Goal: Contribute content: Contribute content

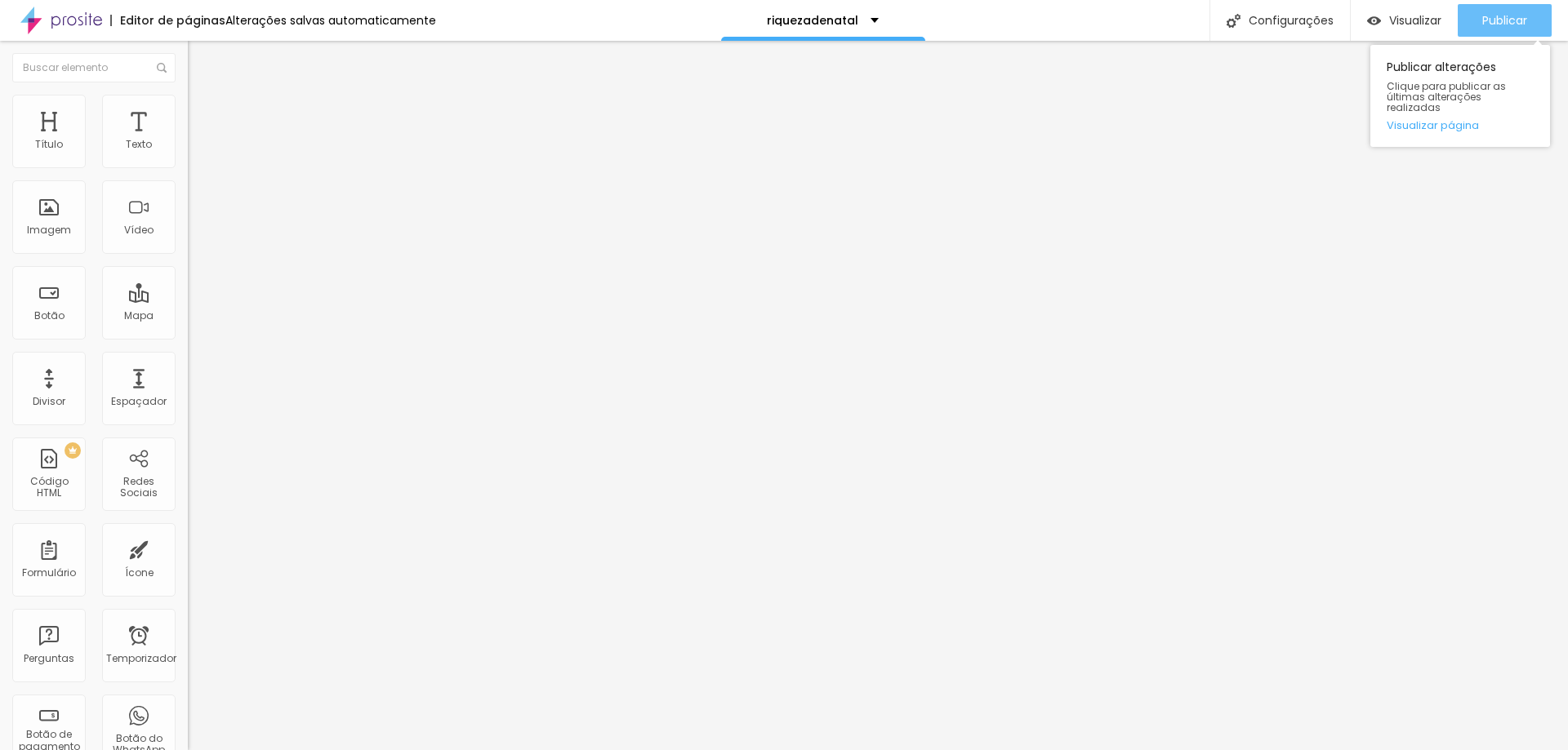
click at [1531, 12] on button "Publicar" at bounding box center [1505, 20] width 94 height 33
click at [198, 140] on font "Adicionar imagem" at bounding box center [245, 133] width 95 height 14
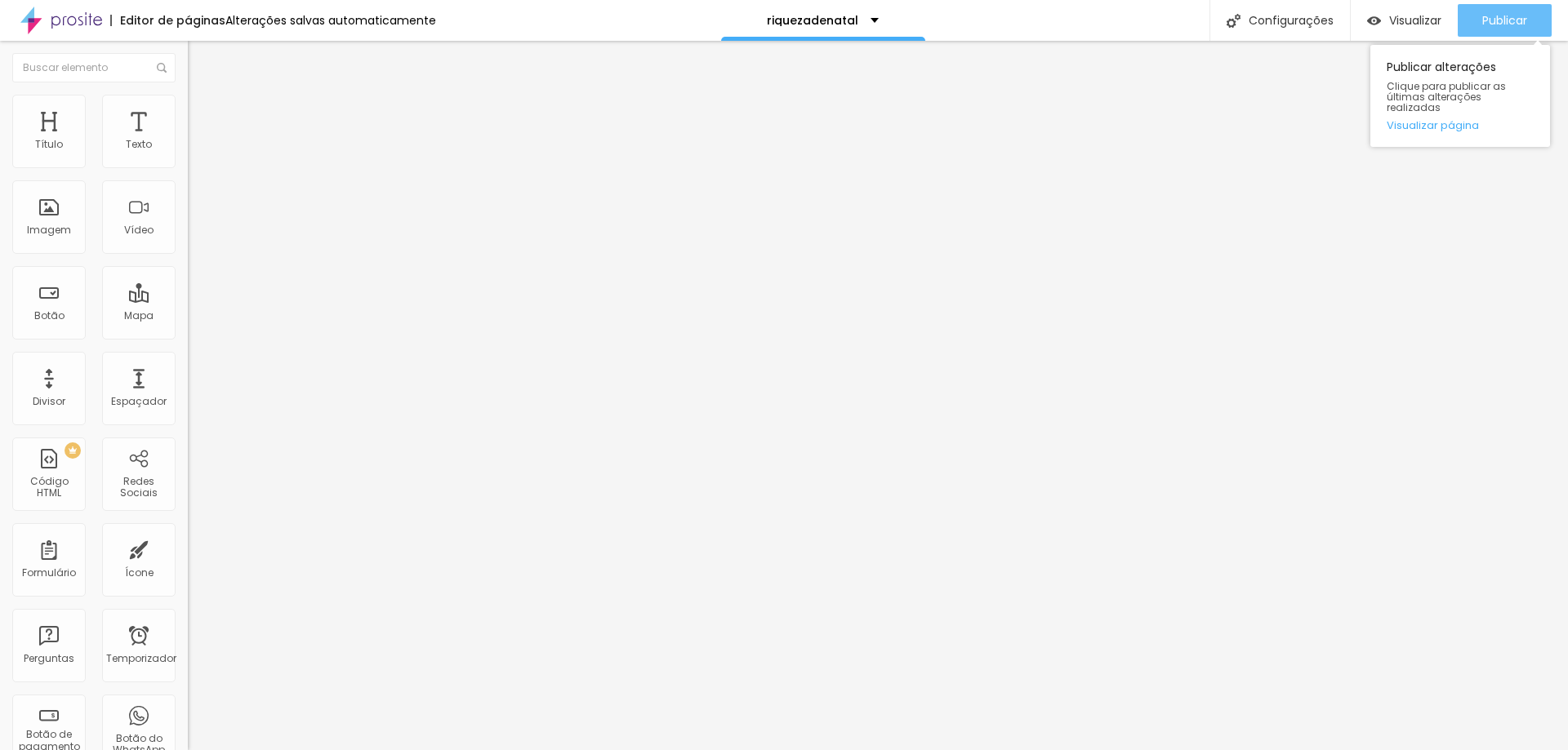
click at [1504, 12] on font "Publicar" at bounding box center [1505, 20] width 45 height 16
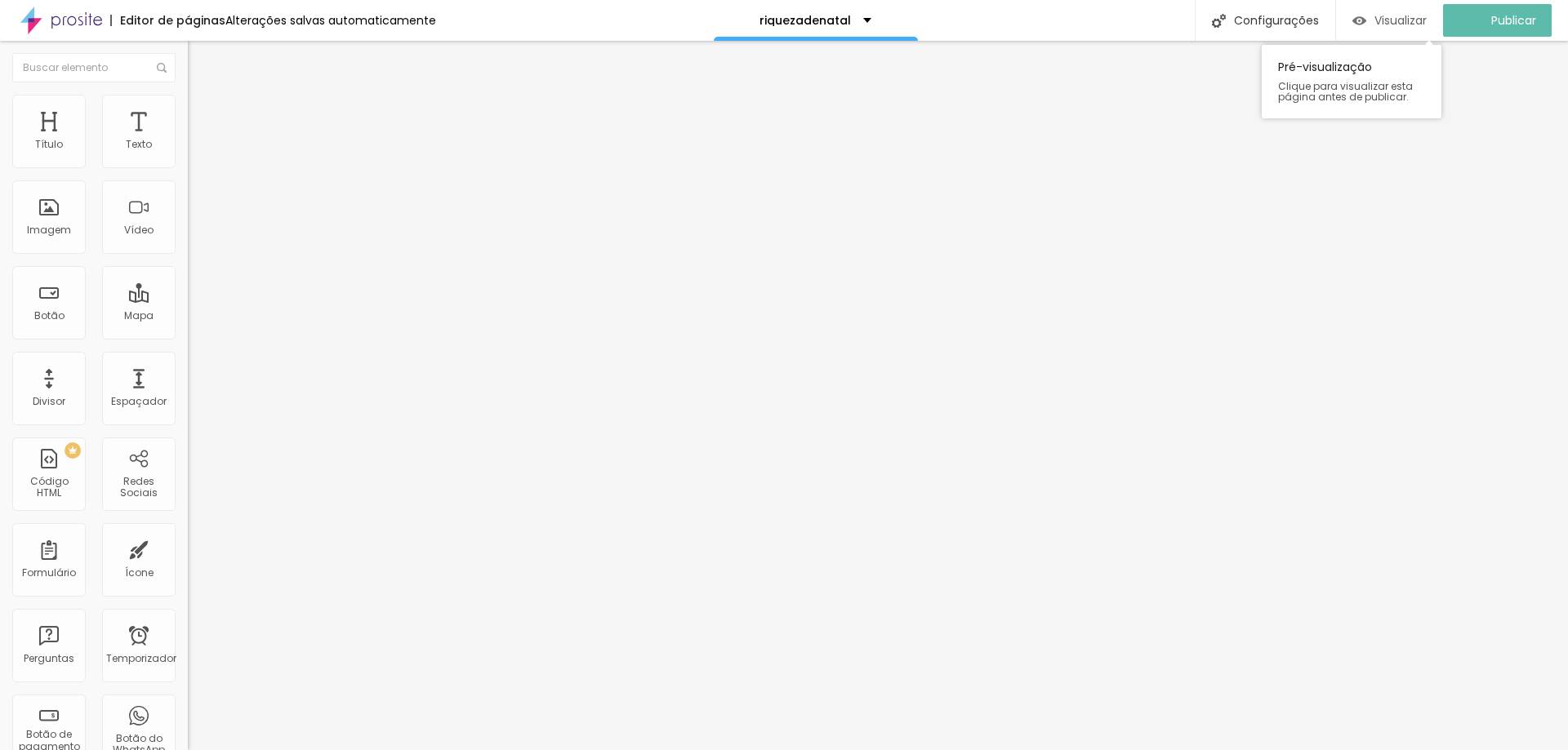
click at [1405, 22] on font "Visualizar" at bounding box center [1399, 20] width 52 height 16
click at [188, 95] on img at bounding box center [195, 103] width 15 height 15
click at [188, 97] on ul "Estilo Avançado" at bounding box center [281, 94] width 188 height 33
click at [188, 95] on li "Estilo" at bounding box center [281, 86] width 188 height 16
click at [203, 110] on font "Avançado" at bounding box center [229, 106] width 54 height 14
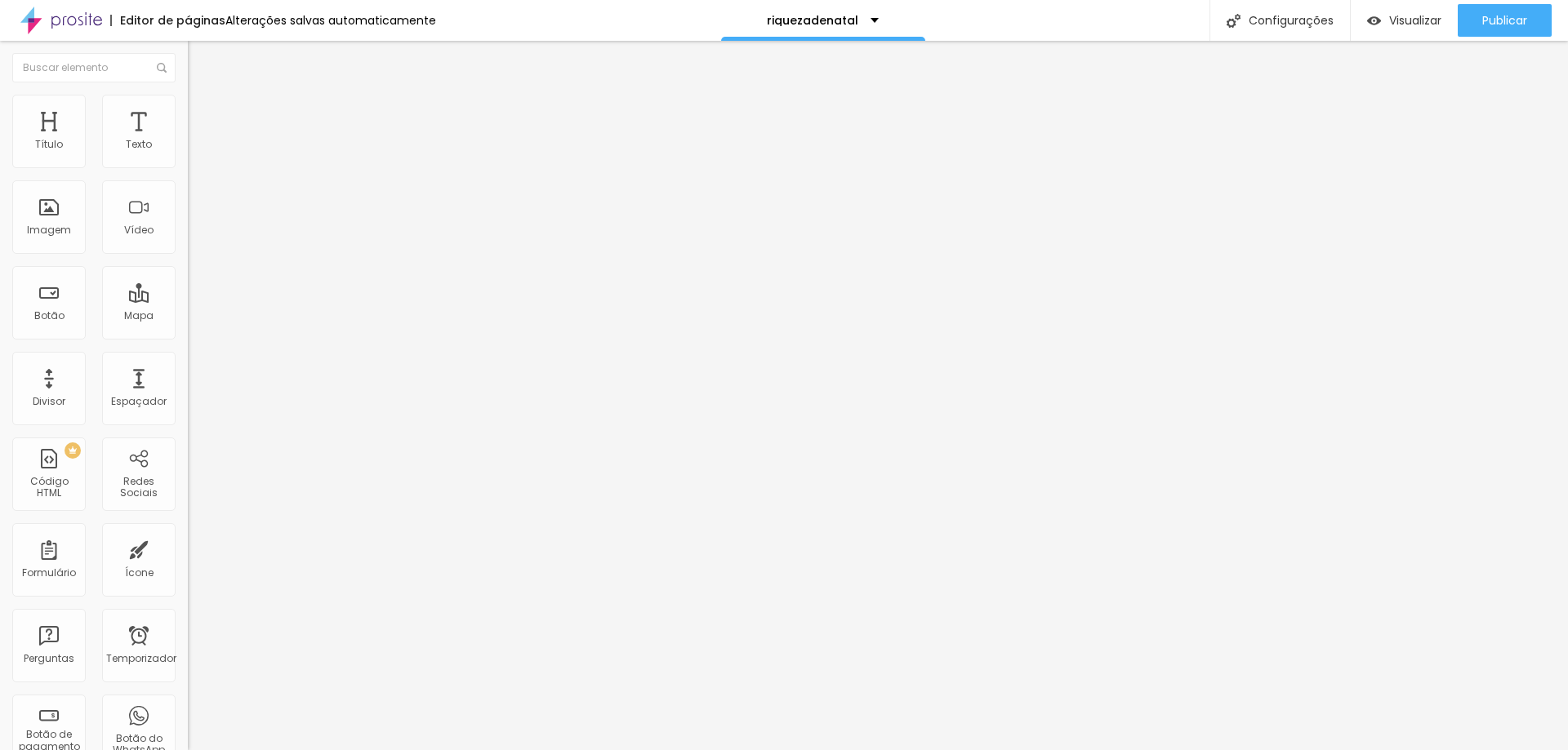
click at [196, 150] on icon "button" at bounding box center [199, 147] width 7 height 7
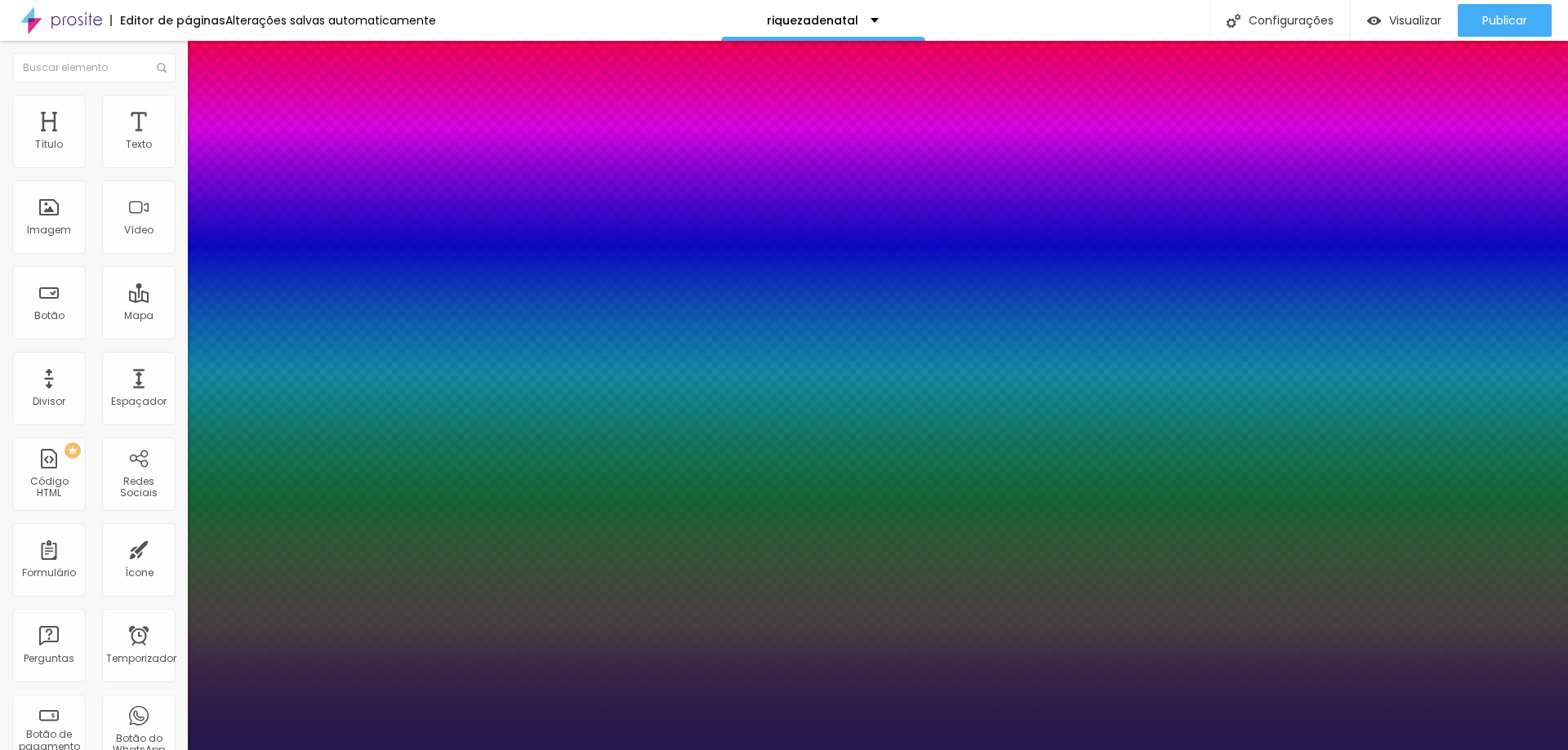
type input "1"
click at [880, 750] on div at bounding box center [784, 750] width 1568 height 0
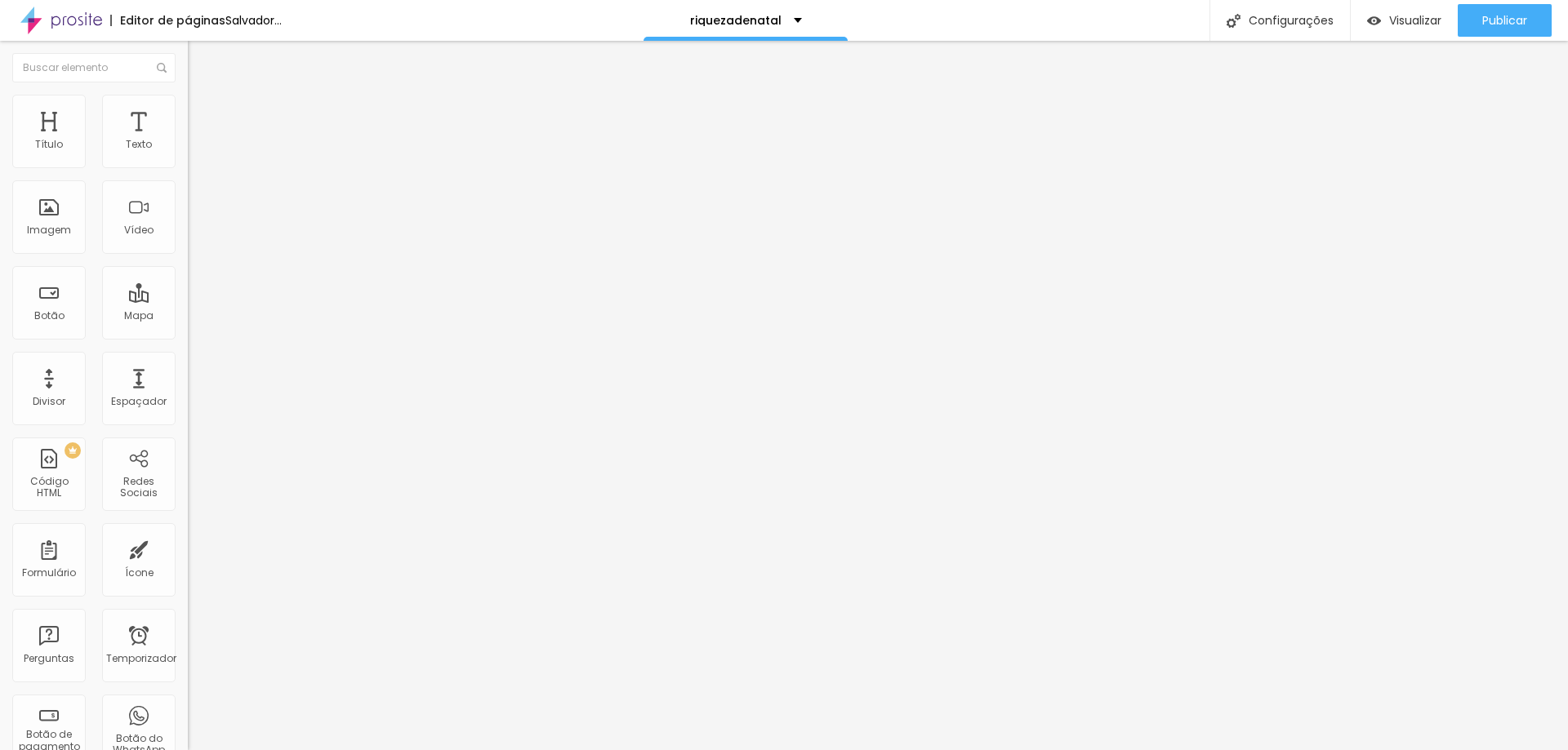
click at [198, 140] on font "Adicionar imagem" at bounding box center [245, 133] width 95 height 14
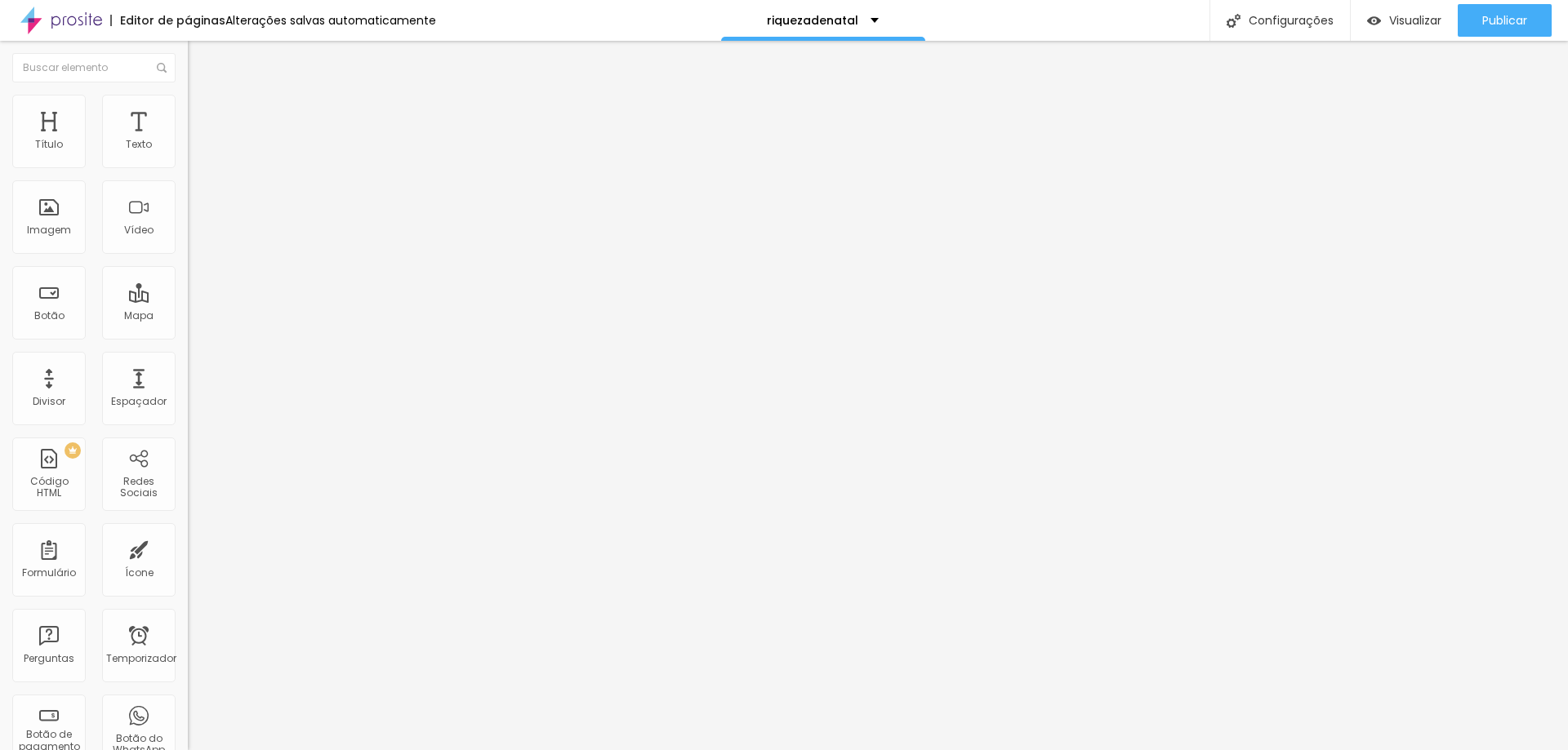
click at [198, 140] on font "Adicionar imagem" at bounding box center [245, 133] width 95 height 14
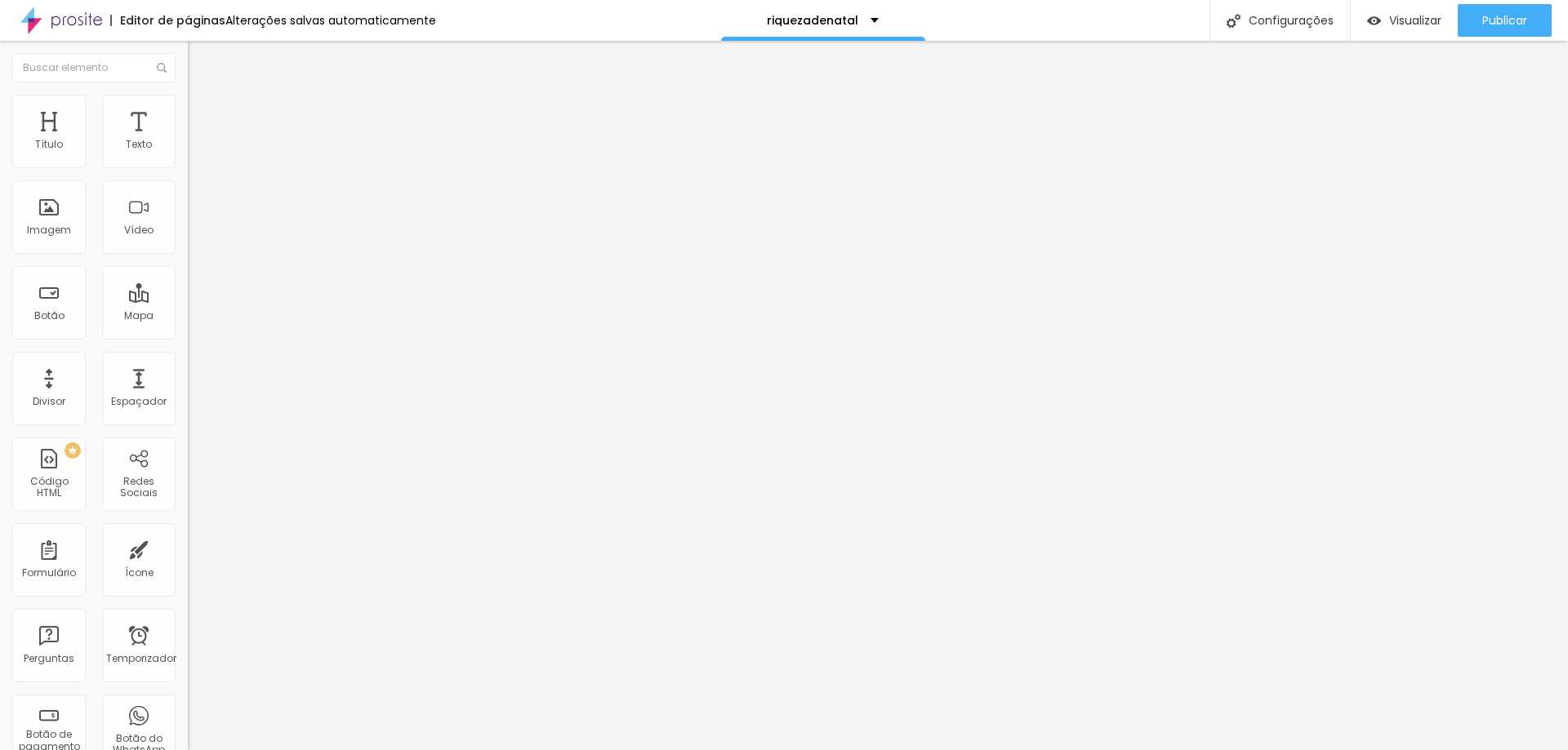
click at [198, 140] on font "Adicionar imagem" at bounding box center [245, 133] width 95 height 14
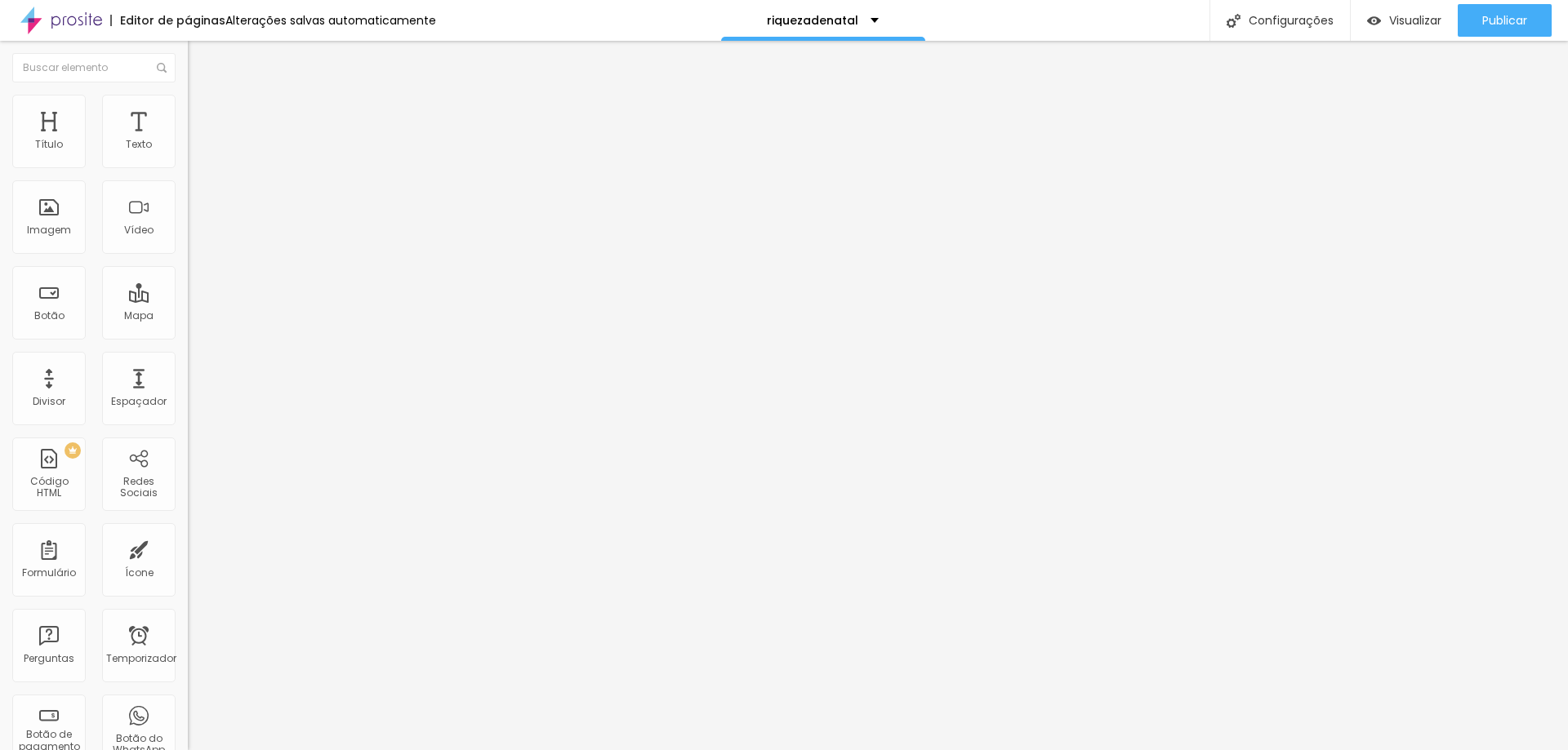
click at [198, 140] on font "Adicionar imagem" at bounding box center [245, 133] width 95 height 14
click at [1466, 27] on button "Publicar" at bounding box center [1505, 20] width 94 height 33
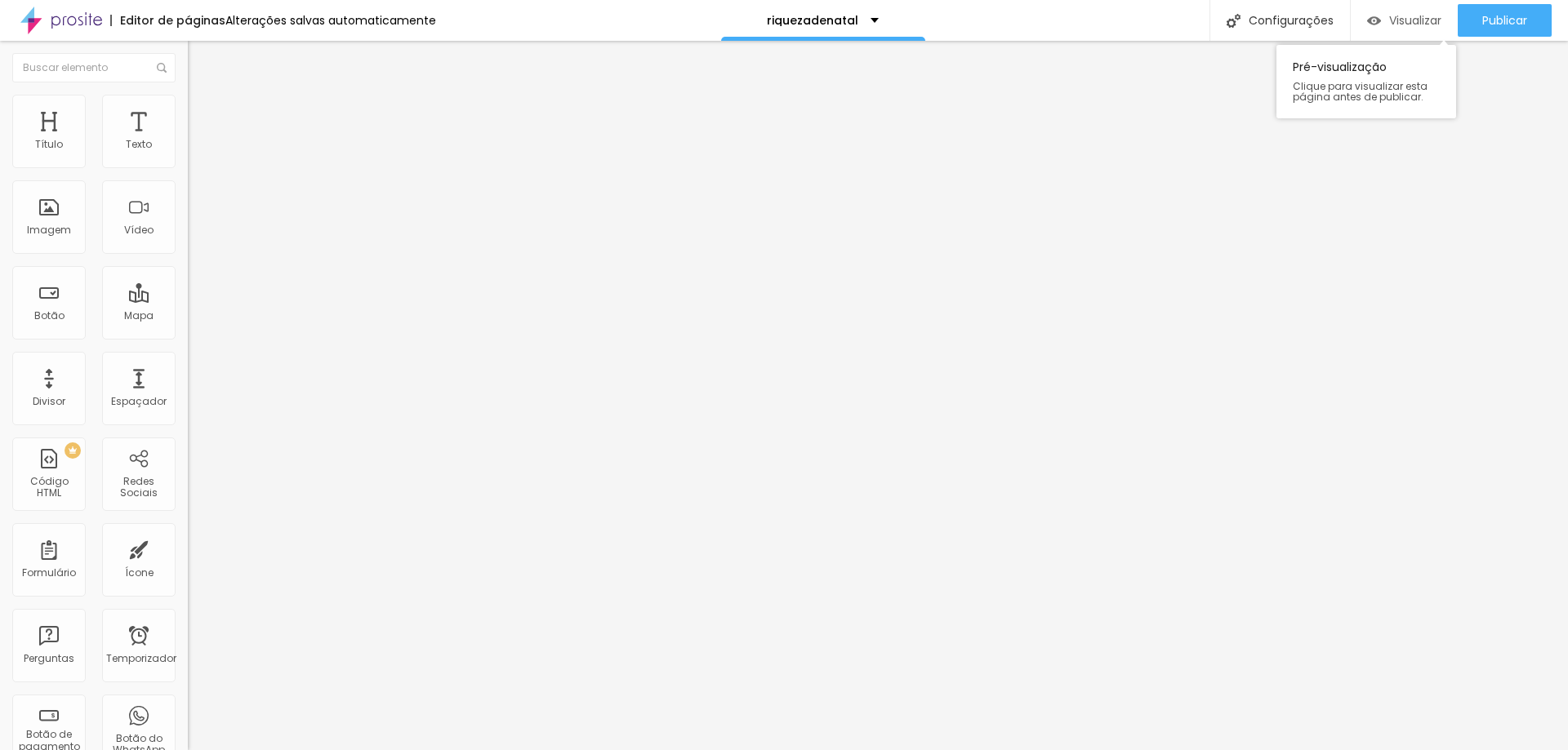
click at [1417, 18] on font "Visualizar" at bounding box center [1414, 20] width 52 height 16
click at [1484, 14] on font "Publicar" at bounding box center [1505, 20] width 45 height 16
click at [1503, 24] on font "Publicar" at bounding box center [1505, 20] width 45 height 16
click at [1479, 18] on button "Publicar" at bounding box center [1505, 20] width 94 height 33
click at [188, 140] on span "Adicionar imagem" at bounding box center [240, 133] width 106 height 14
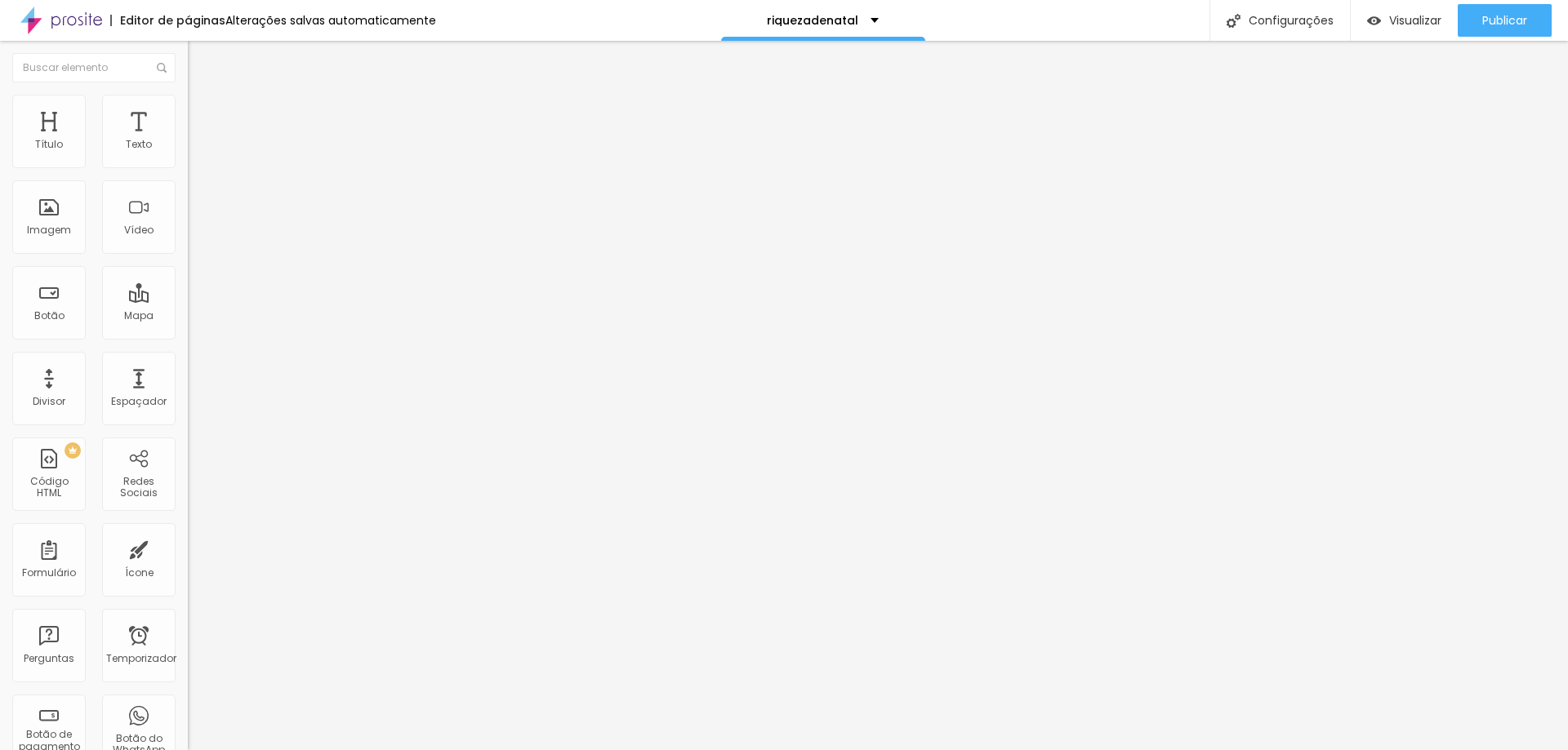
click at [1487, 8] on div "Publicar" at bounding box center [1505, 20] width 45 height 33
click at [198, 140] on font "Adicionar imagem" at bounding box center [245, 133] width 95 height 14
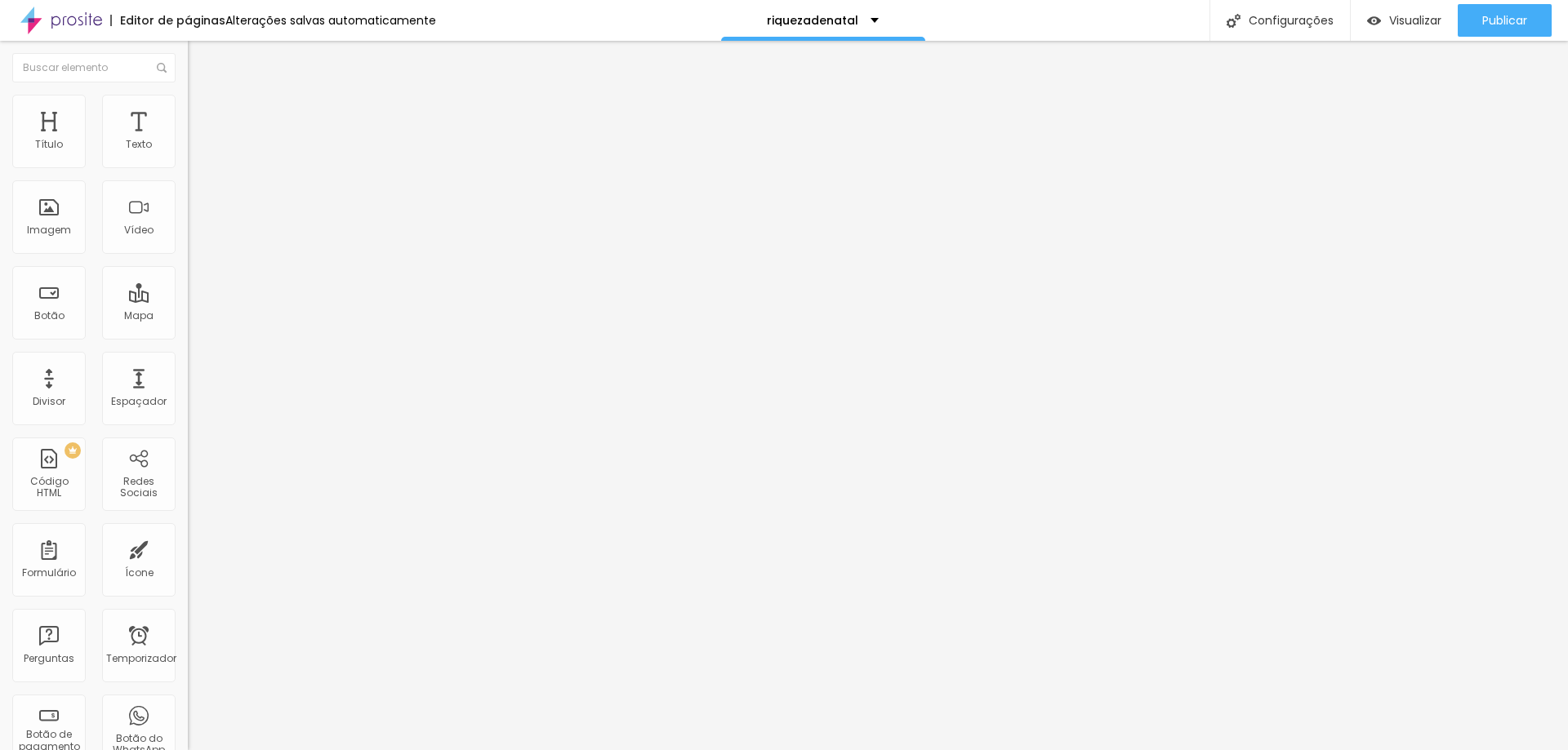
click at [1482, 25] on font "Publicar" at bounding box center [1505, 20] width 45 height 16
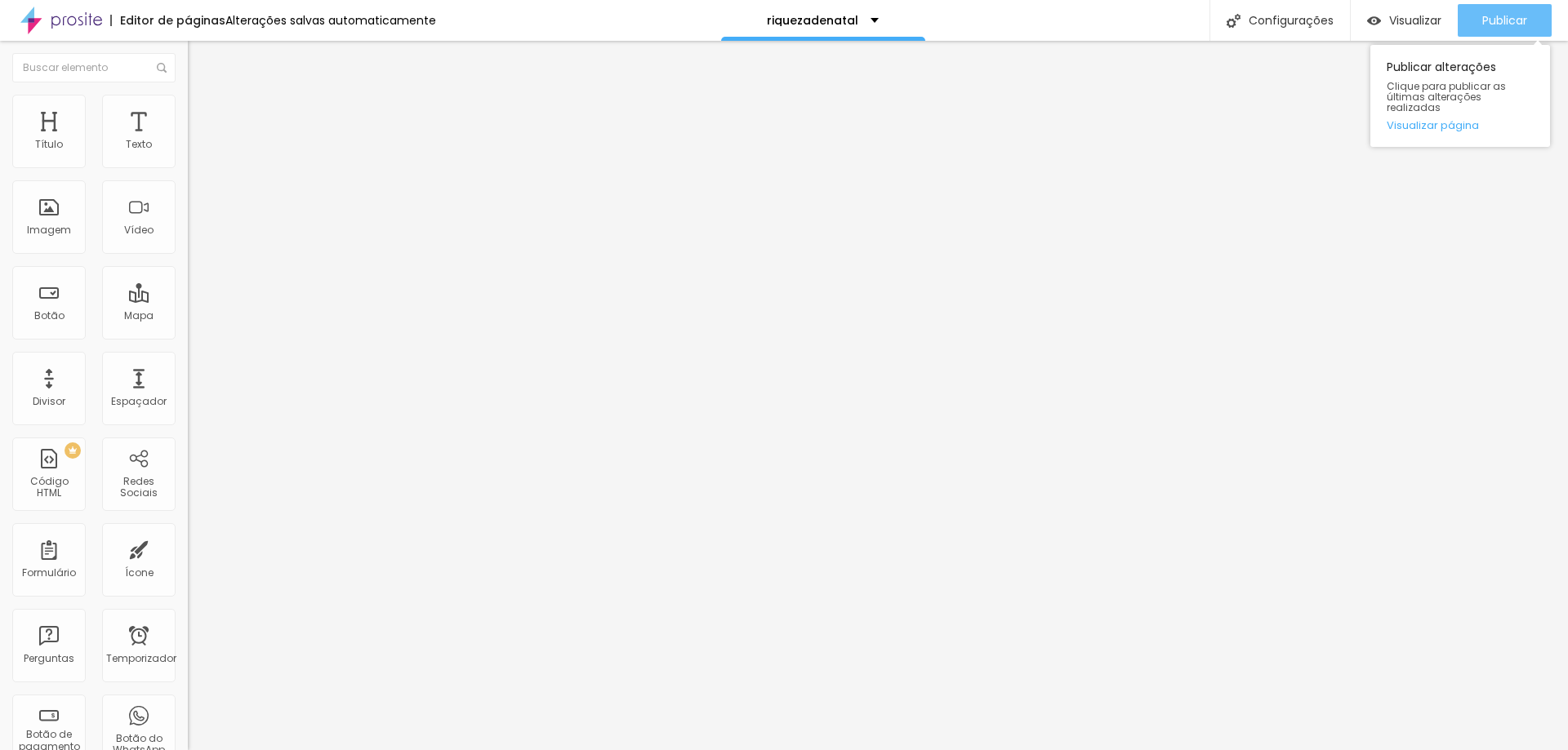
click at [1494, 29] on div "Publicar" at bounding box center [1505, 20] width 45 height 33
